Goal: Task Accomplishment & Management: Use online tool/utility

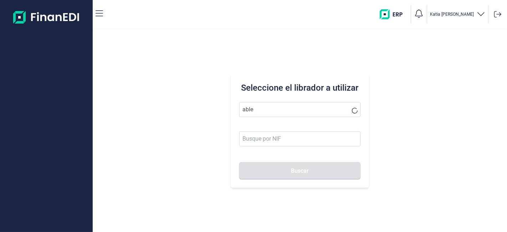
click at [239, 162] on button "Buscar" at bounding box center [299, 170] width 121 height 17
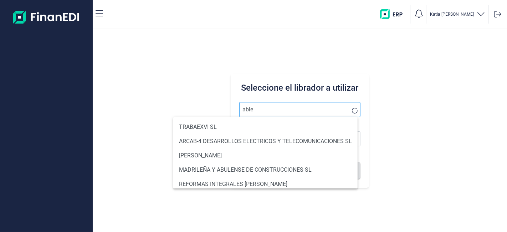
click at [288, 113] on input "able" at bounding box center [299, 109] width 121 height 15
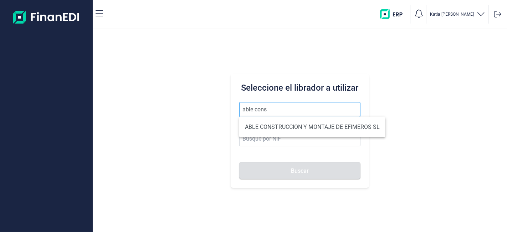
click at [239, 162] on button "Buscar" at bounding box center [299, 170] width 121 height 17
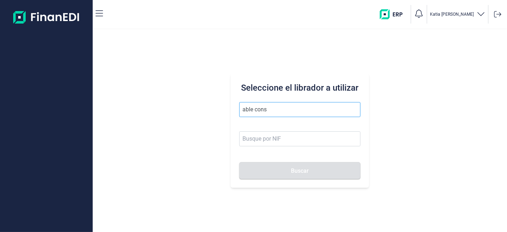
click at [288, 113] on input "able cons" at bounding box center [299, 109] width 121 height 15
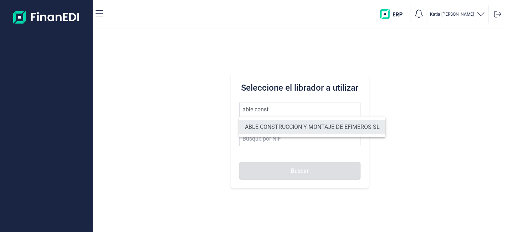
click at [311, 128] on li "ABLE CONSTRUCCION Y MONTAJE DE EFIMEROS SL" at bounding box center [312, 127] width 146 height 14
type input "ABLE CONSTRUCCION Y MONTAJE DE EFIMEROS SL"
type input "B85402501"
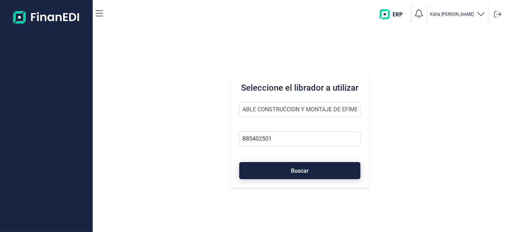
click at [286, 170] on button "Buscar" at bounding box center [299, 170] width 121 height 17
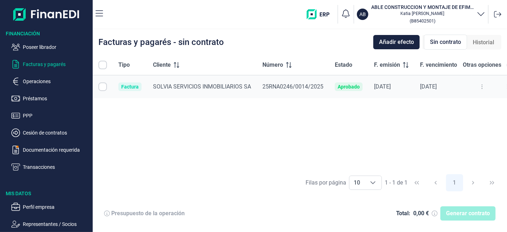
checkbox input "true"
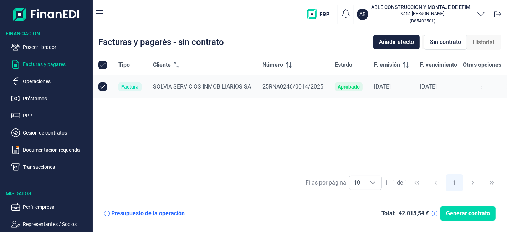
click at [469, 215] on span "Generar contrato" at bounding box center [468, 213] width 44 height 9
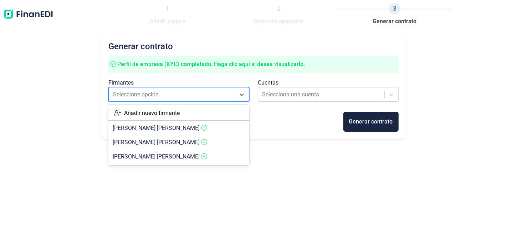
click at [211, 95] on div at bounding box center [172, 94] width 118 height 10
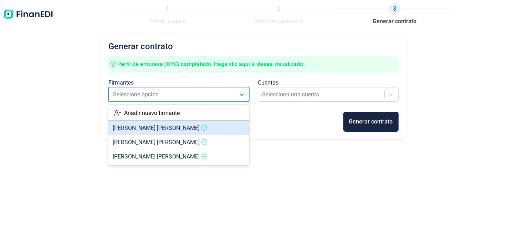
click at [157, 126] on span "[PERSON_NAME]" at bounding box center [156, 127] width 87 height 7
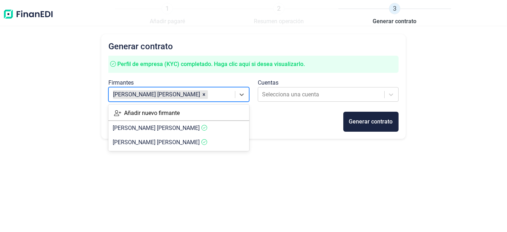
click at [209, 97] on div at bounding box center [220, 94] width 22 height 10
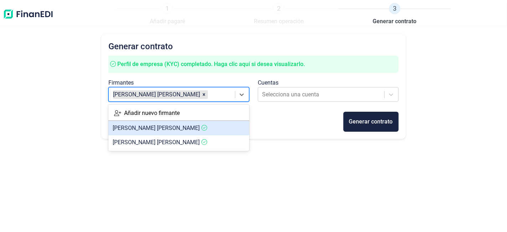
click at [176, 128] on span "[PERSON_NAME]" at bounding box center [156, 127] width 87 height 7
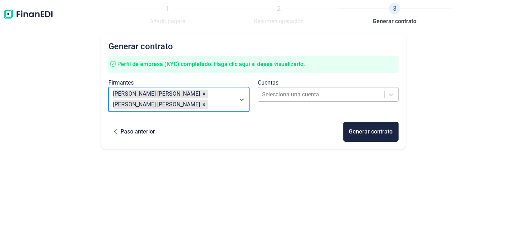
drag, startPoint x: 310, startPoint y: 94, endPoint x: 311, endPoint y: 99, distance: 5.0
click at [310, 96] on div at bounding box center [321, 94] width 118 height 10
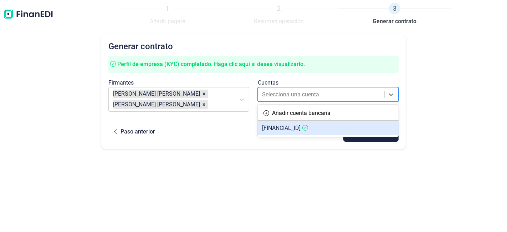
click at [301, 126] on span "[FINANCIAL_ID]" at bounding box center [281, 127] width 38 height 7
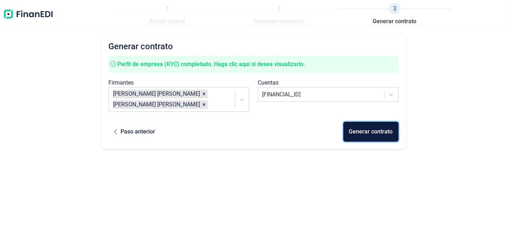
click at [373, 130] on div "Generar contrato" at bounding box center [371, 131] width 44 height 9
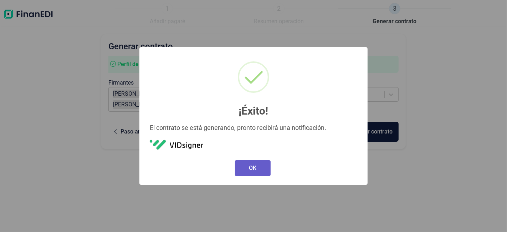
drag, startPoint x: 257, startPoint y: 171, endPoint x: 163, endPoint y: 53, distance: 150.6
click at [258, 171] on button "OK" at bounding box center [253, 168] width 36 height 16
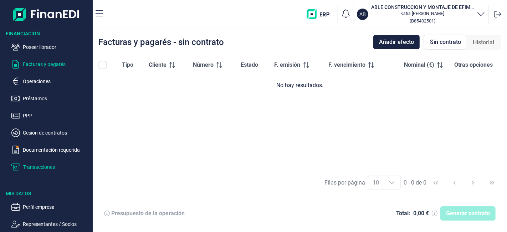
click at [25, 166] on p "Transacciones" at bounding box center [56, 167] width 67 height 9
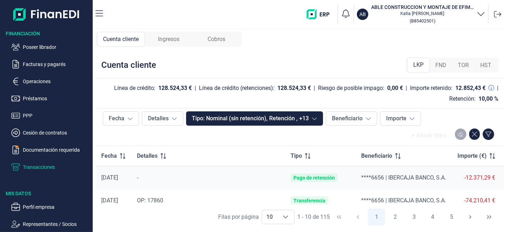
click at [178, 41] on span "Ingresos" at bounding box center [168, 39] width 21 height 9
